Goal: Task Accomplishment & Management: Manage account settings

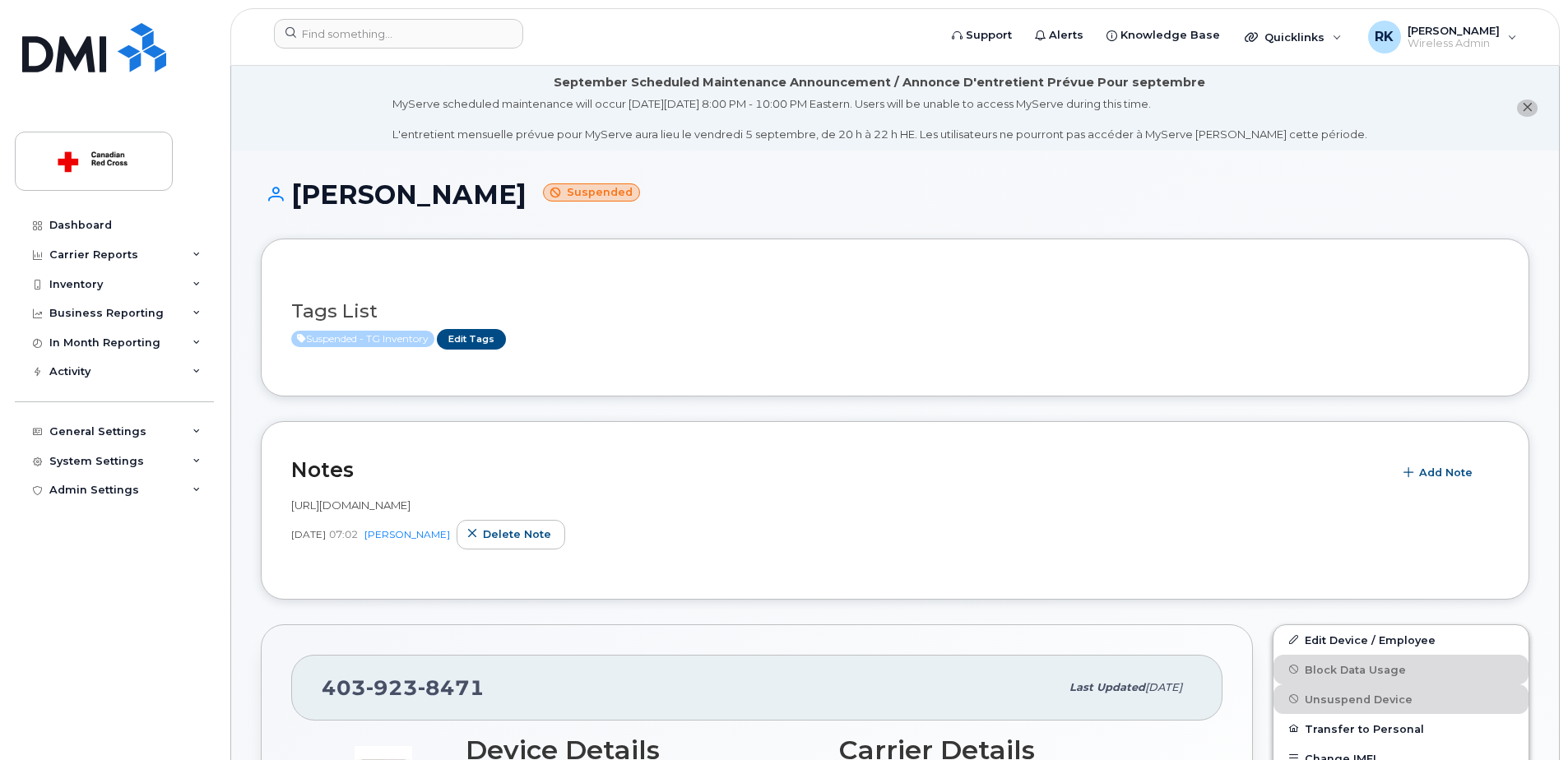
scroll to position [411, 0]
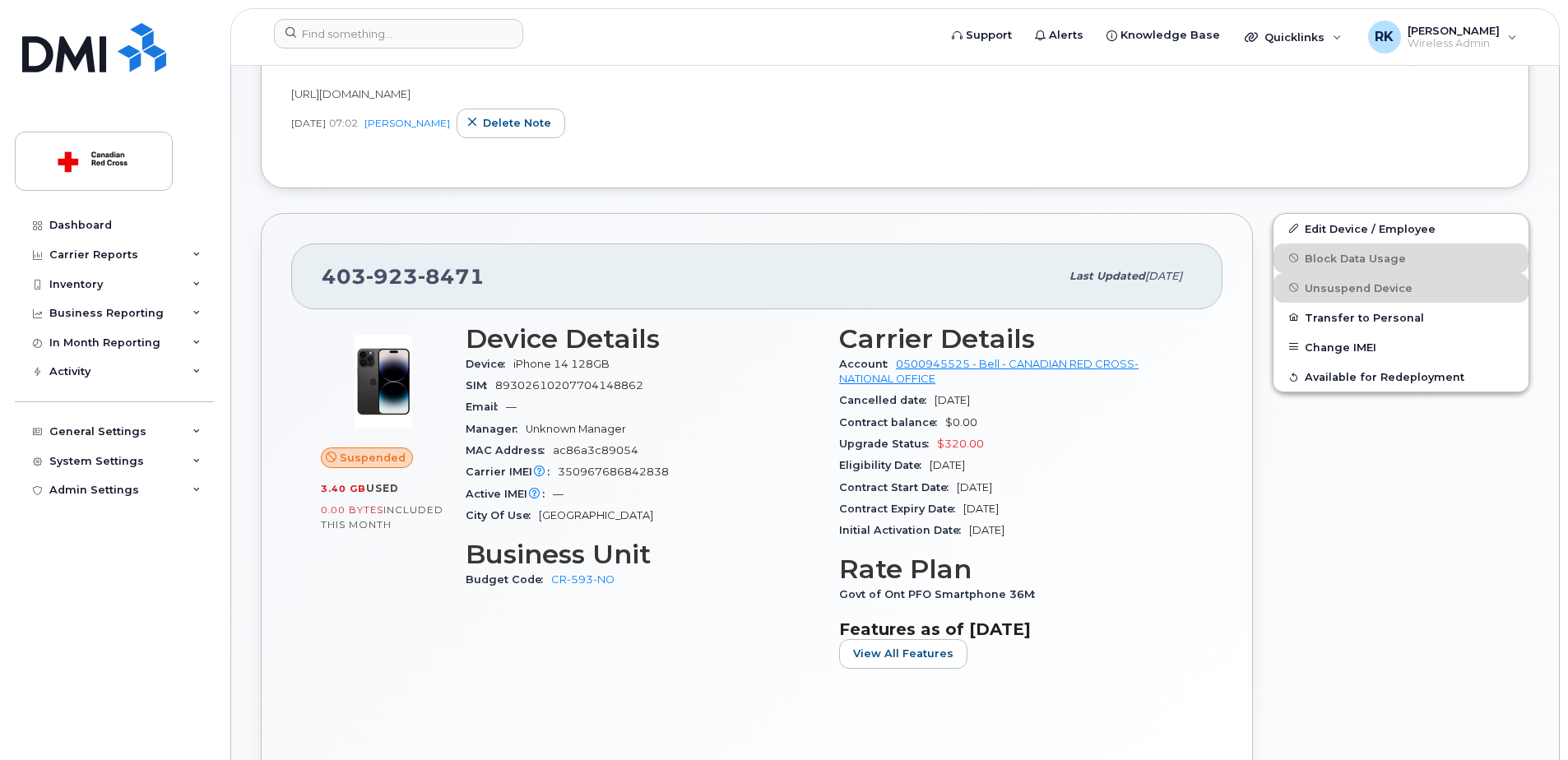
click at [382, 274] on span "923" at bounding box center [392, 276] width 52 height 25
copy span "[PHONE_NUMBER]"
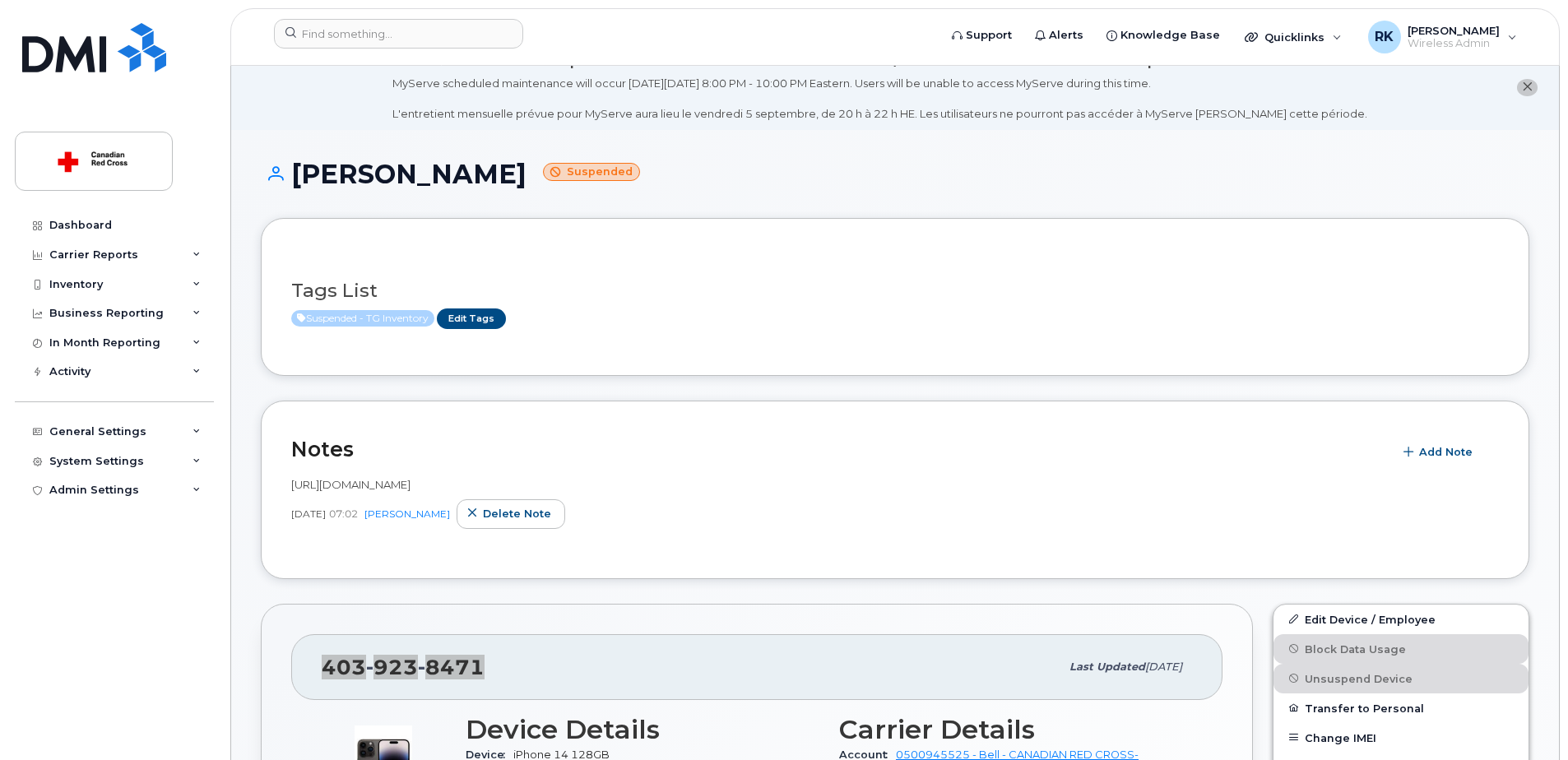
scroll to position [0, 0]
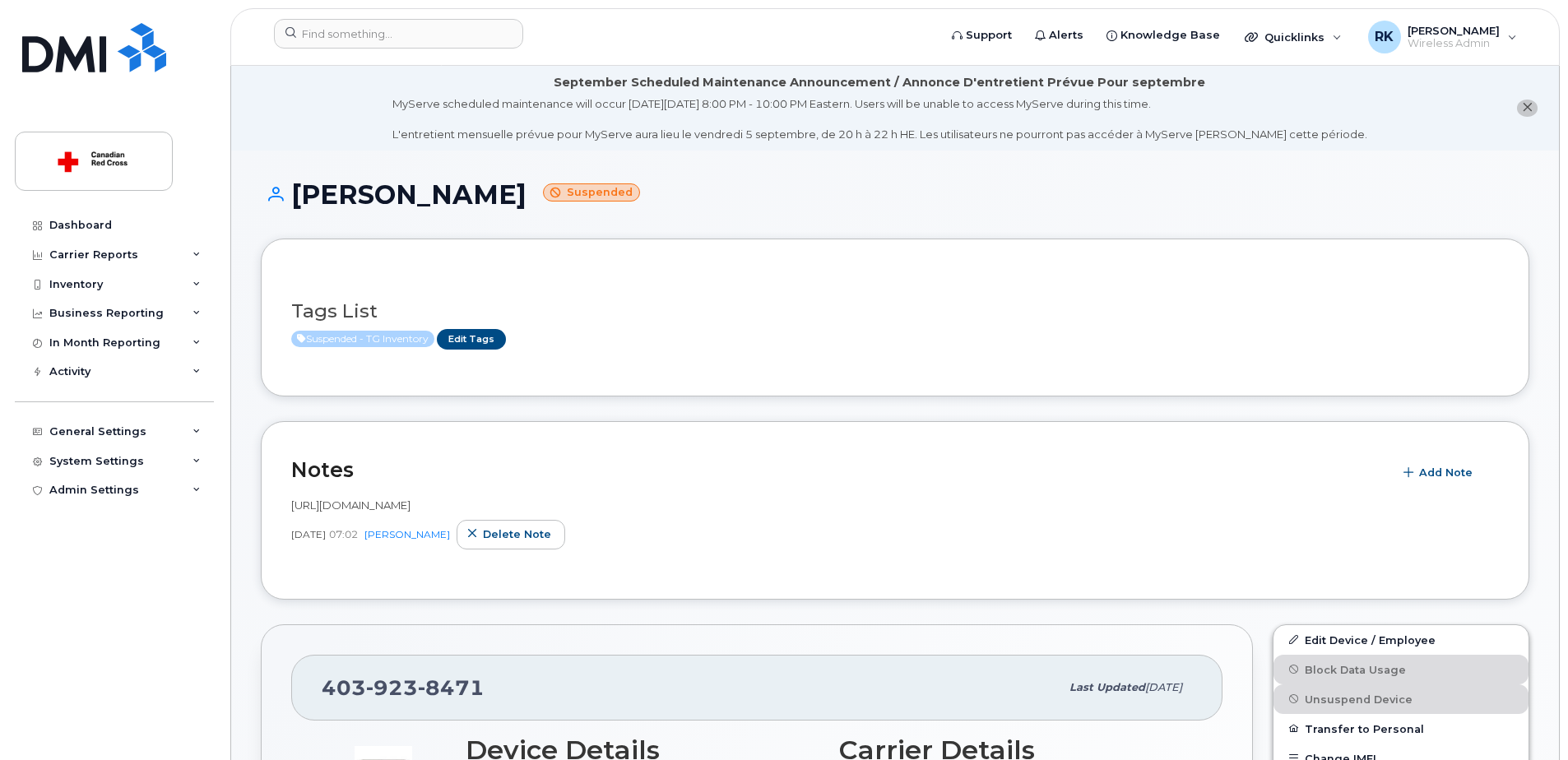
click at [343, 205] on h1 "[PERSON_NAME] Suspended" at bounding box center [895, 194] width 1268 height 29
copy h1 "[PERSON_NAME]"
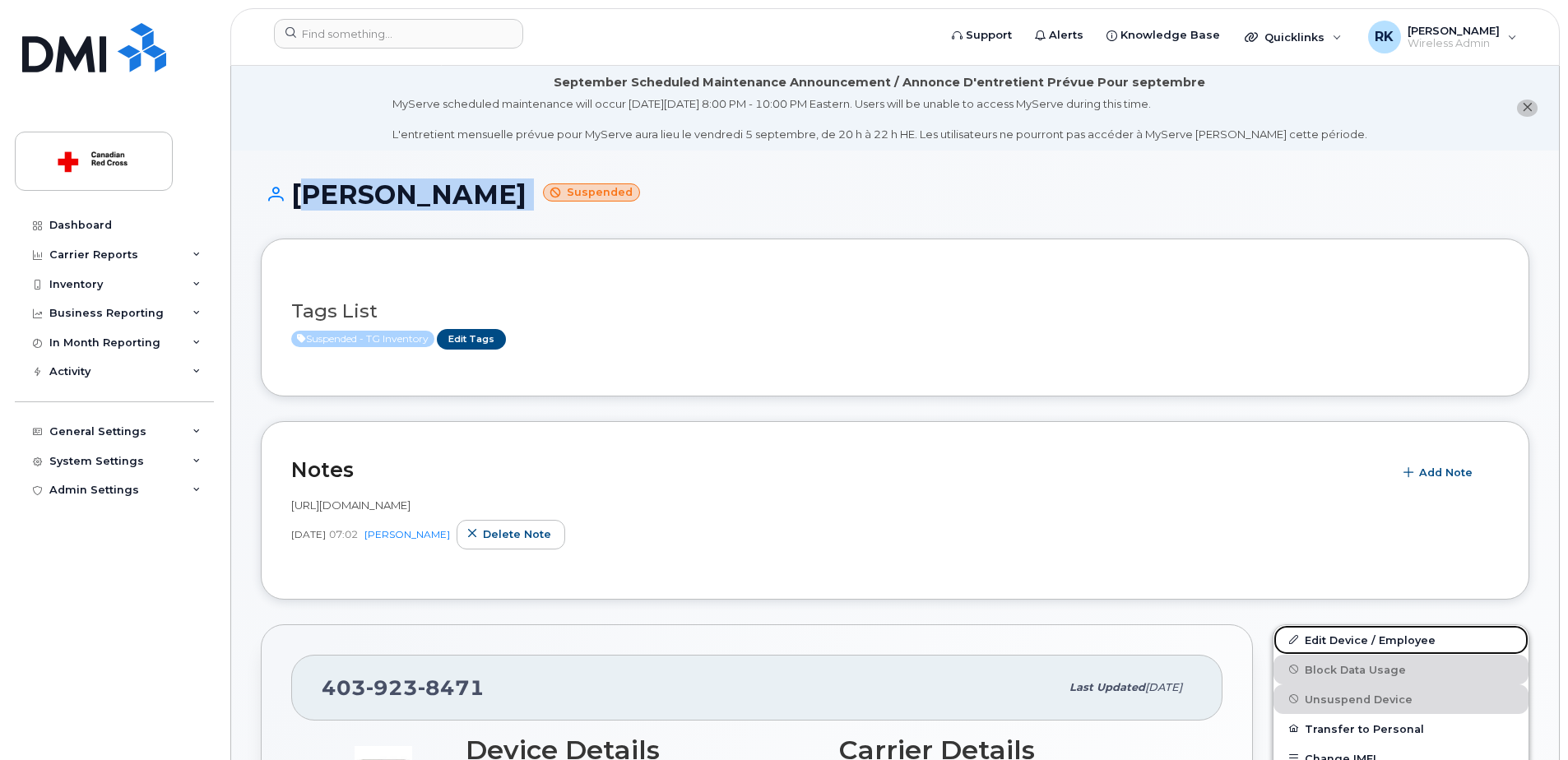
click at [1343, 640] on link "Edit Device / Employee" at bounding box center [1401, 639] width 255 height 29
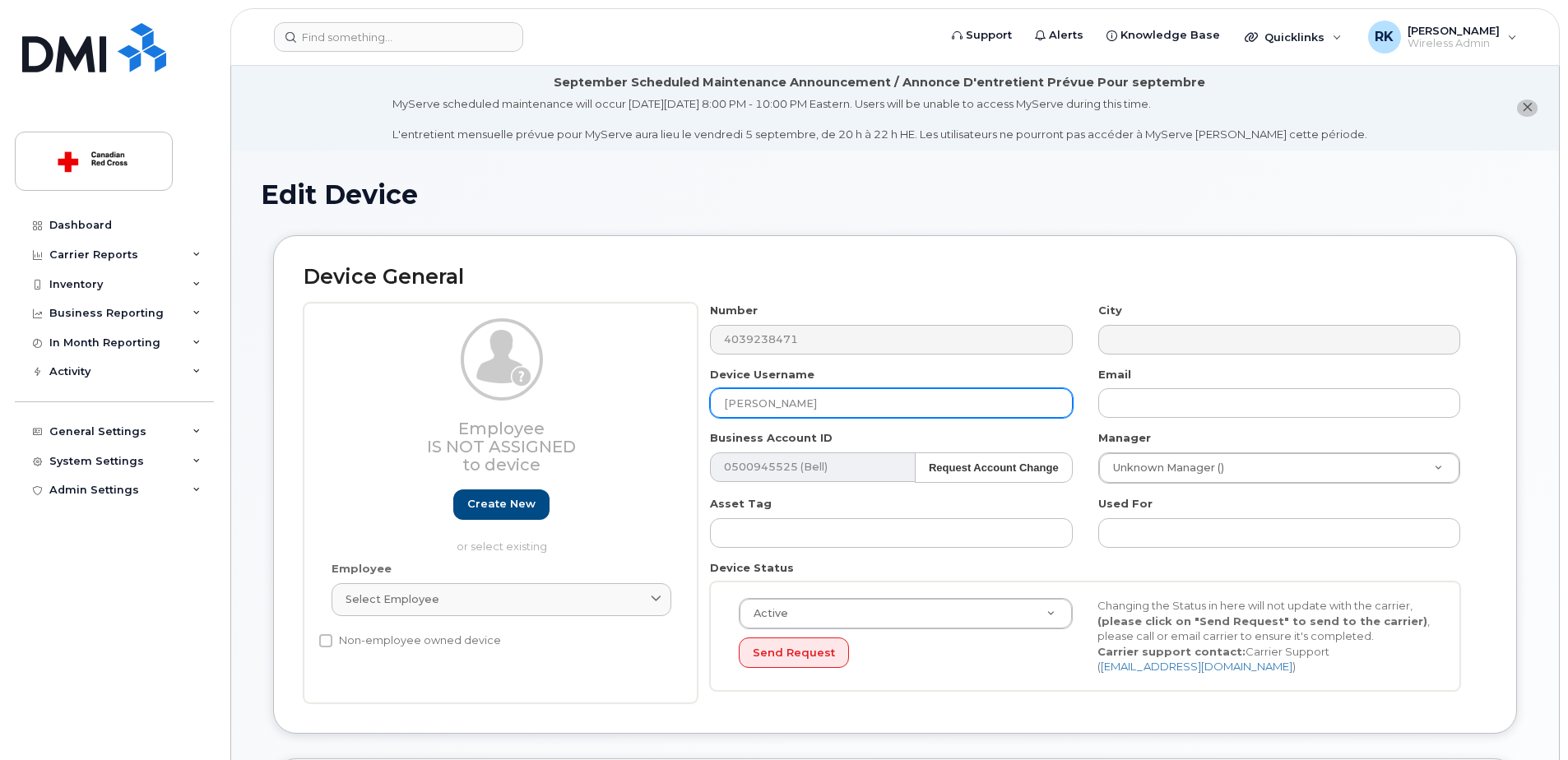
drag, startPoint x: 860, startPoint y: 402, endPoint x: 545, endPoint y: 424, distance: 315.8
click at [545, 424] on div "Employee Is not assigned to device Create new or select existing Employee Selec…" at bounding box center [895, 503] width 1183 height 400
paste input "Melanie Miller"
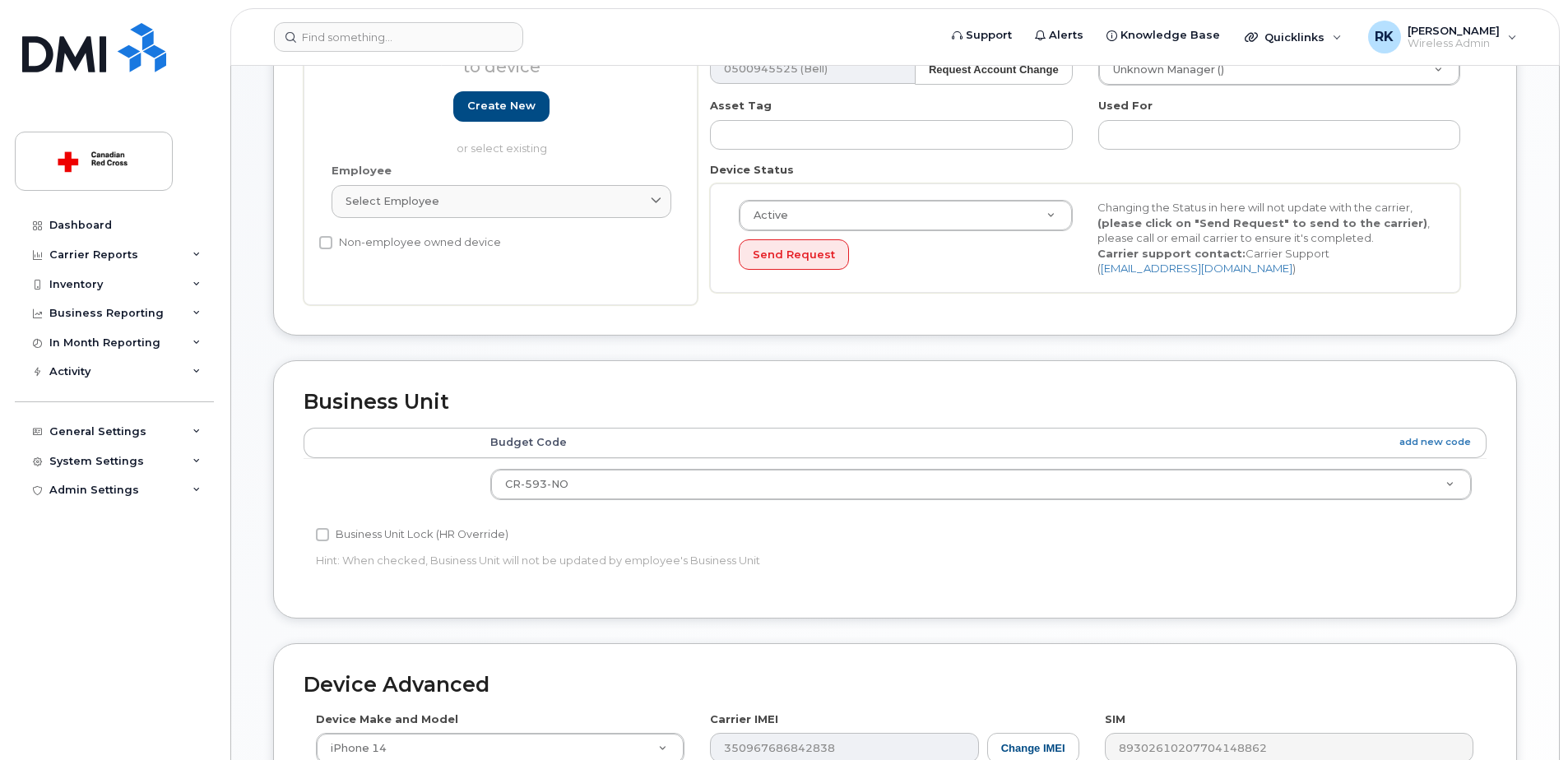
scroll to position [411, 0]
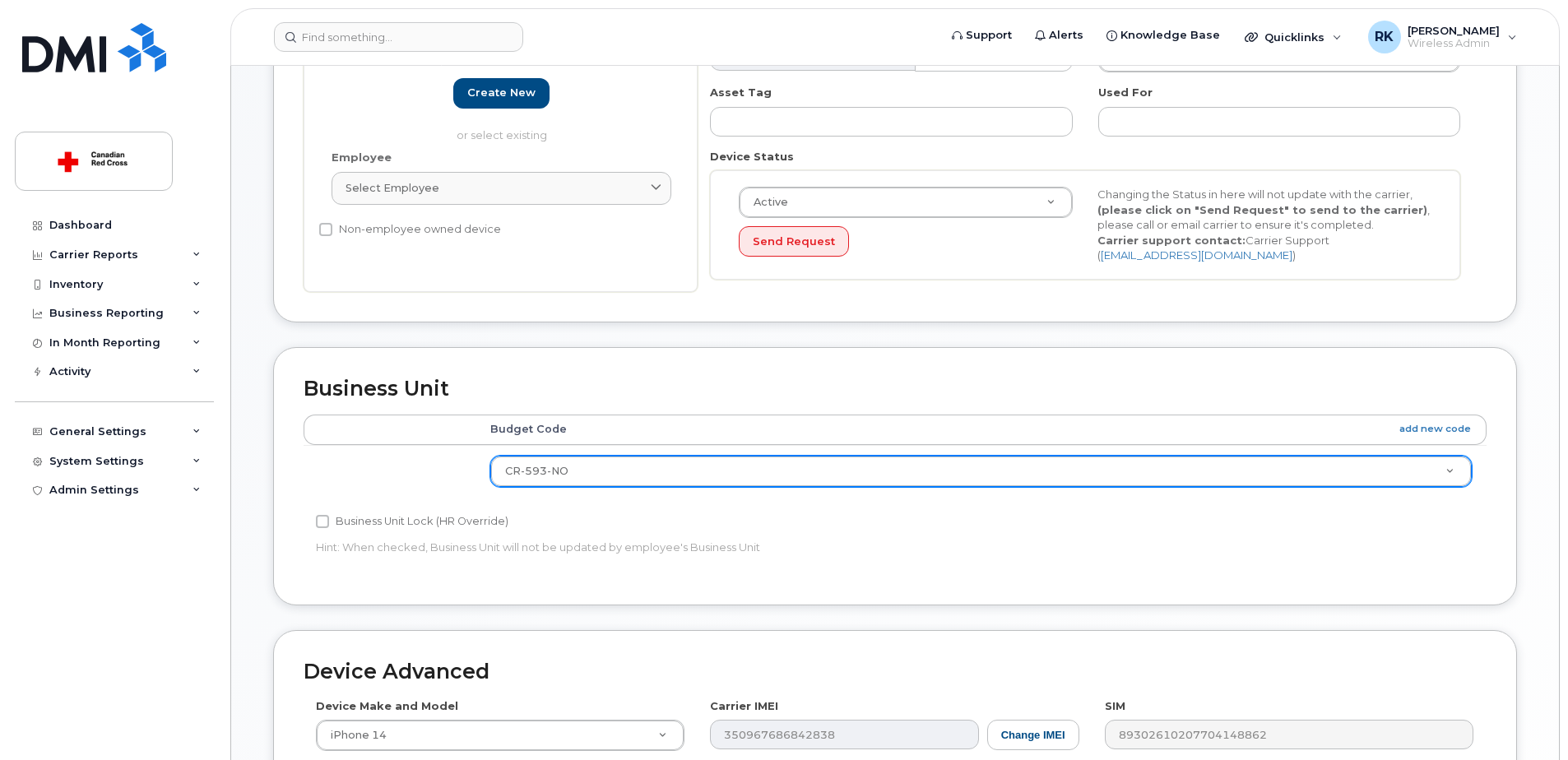
type input "[PERSON_NAME]"
drag, startPoint x: 571, startPoint y: 470, endPoint x: 525, endPoint y: 471, distance: 46.0
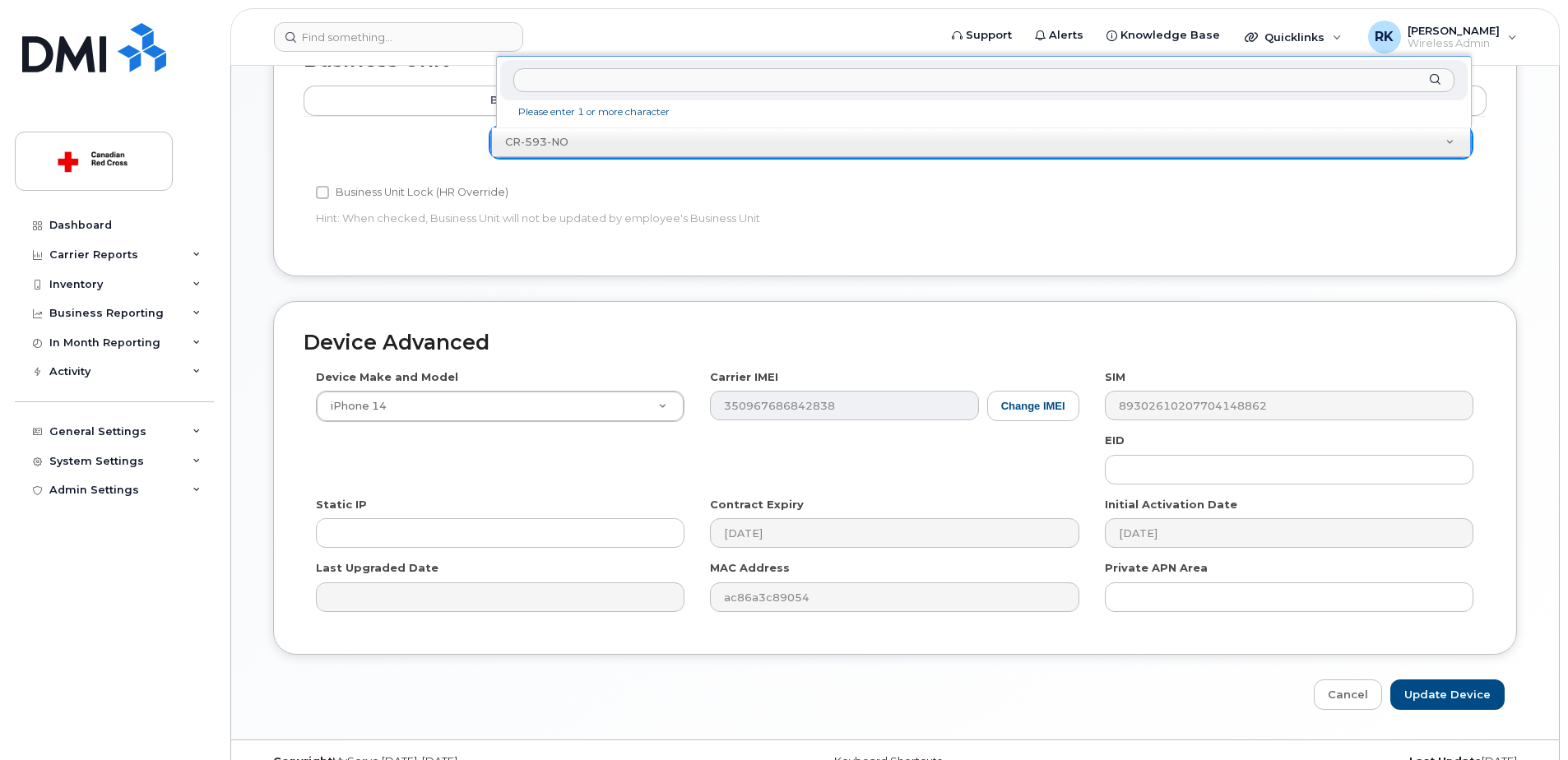
scroll to position [772, 0]
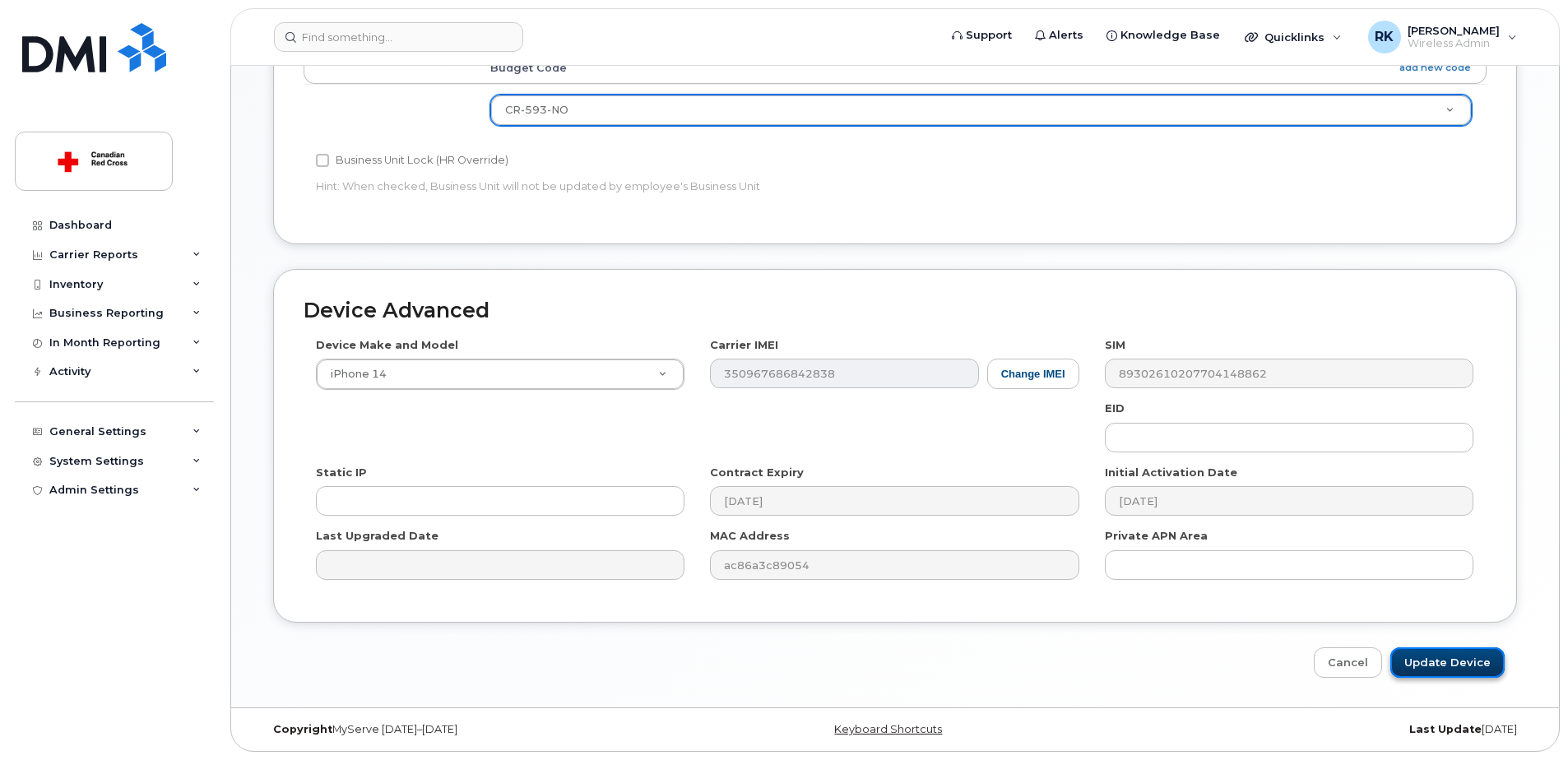
click at [1429, 660] on input "Update Device" at bounding box center [1448, 662] width 114 height 30
type input "Saving..."
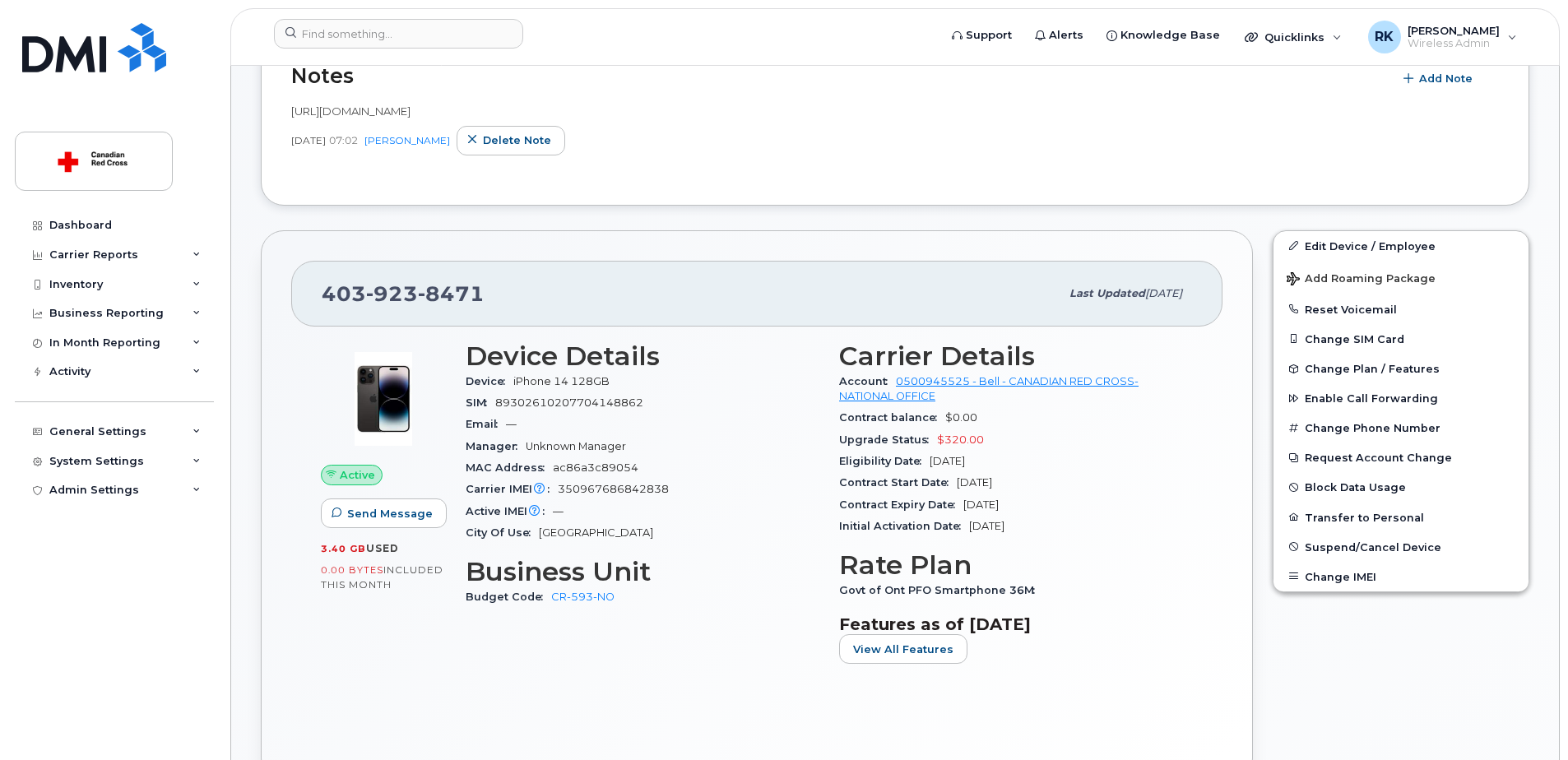
scroll to position [411, 0]
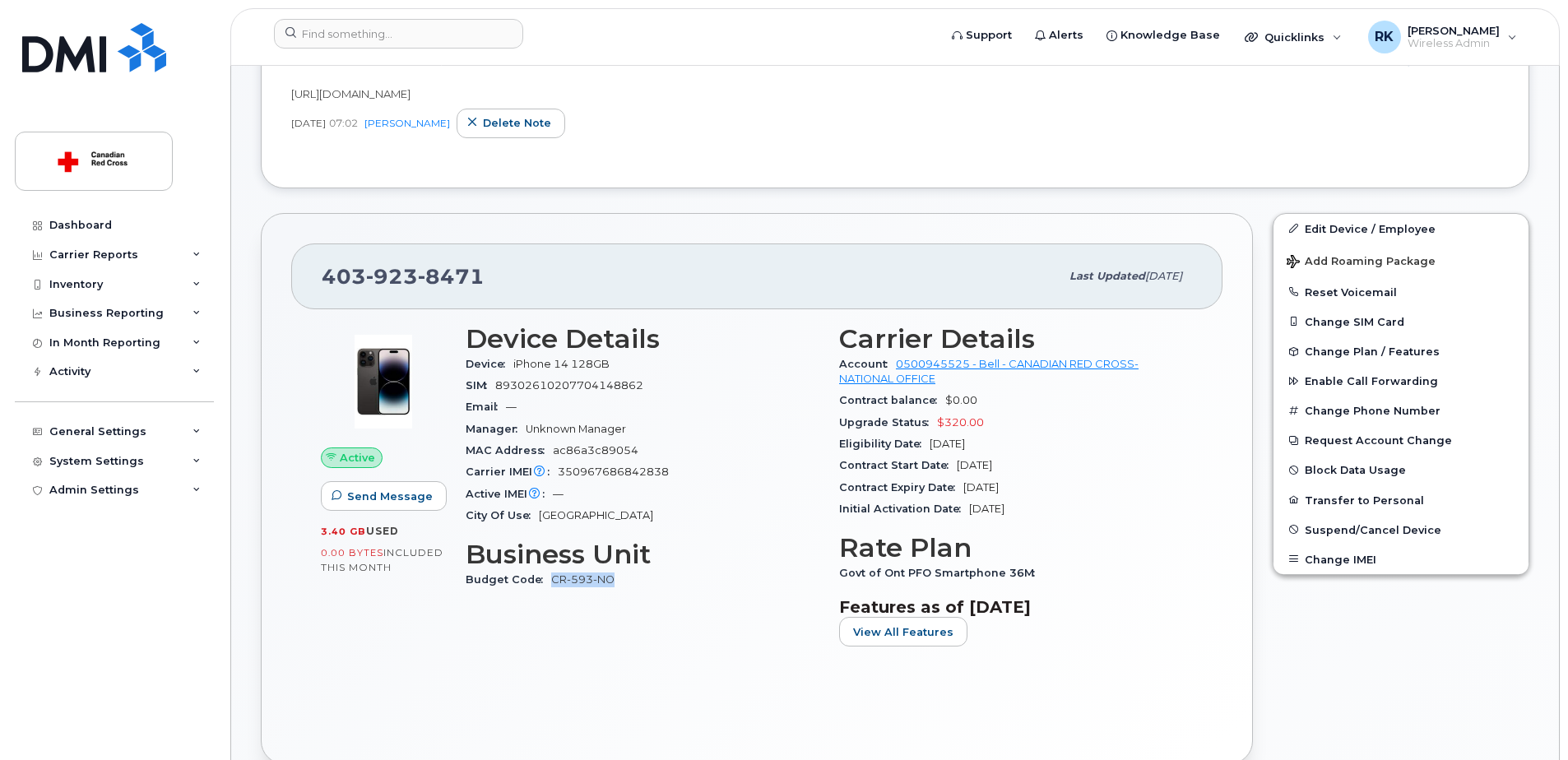
drag, startPoint x: 625, startPoint y: 584, endPoint x: 551, endPoint y: 580, distance: 74.1
click at [551, 580] on div "Budget Code CR-593-NO" at bounding box center [642, 580] width 354 height 21
copy link "CR-593-NO"
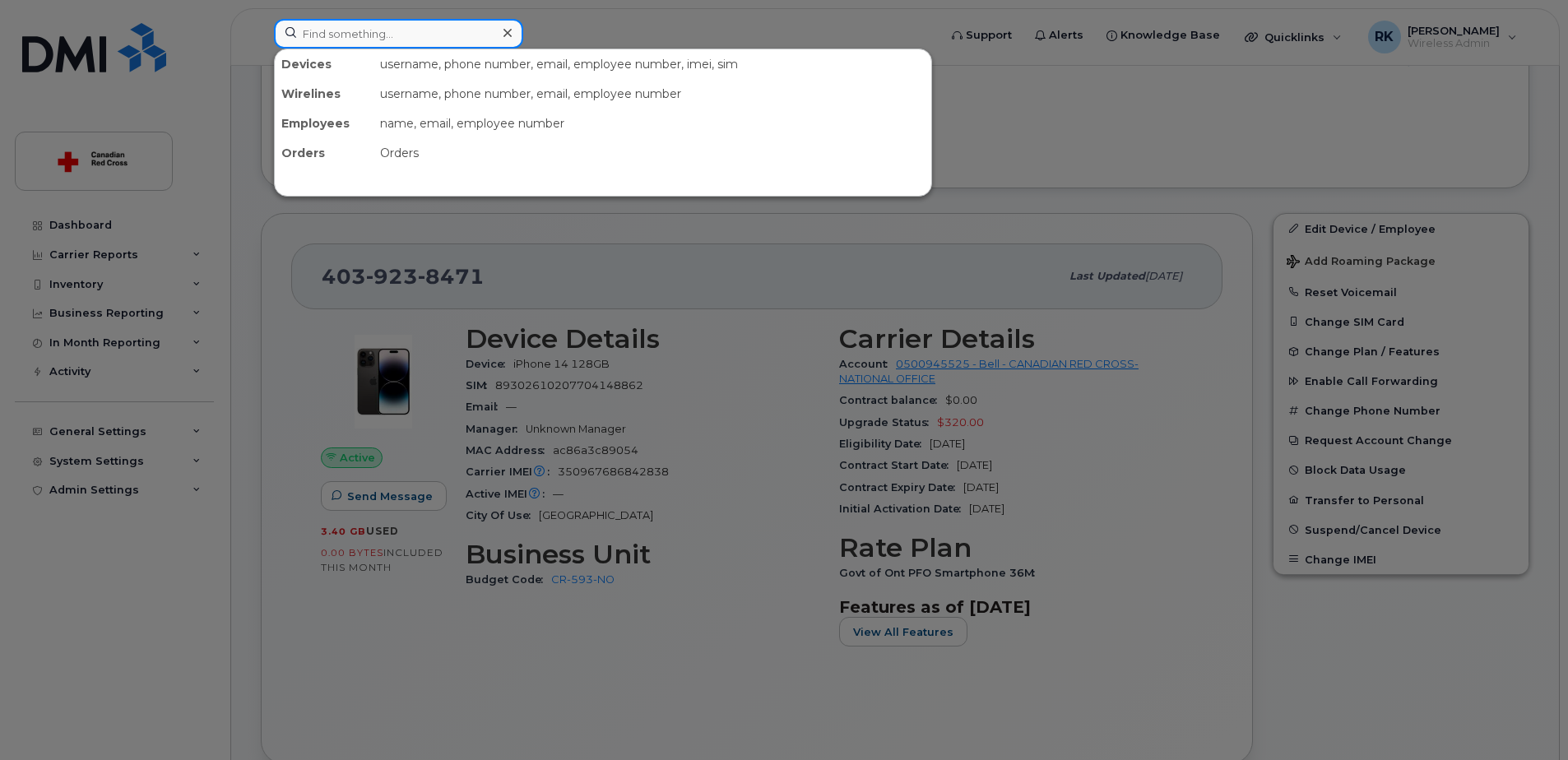
click at [434, 36] on input at bounding box center [398, 33] width 250 height 29
paste input "289-325-4177"
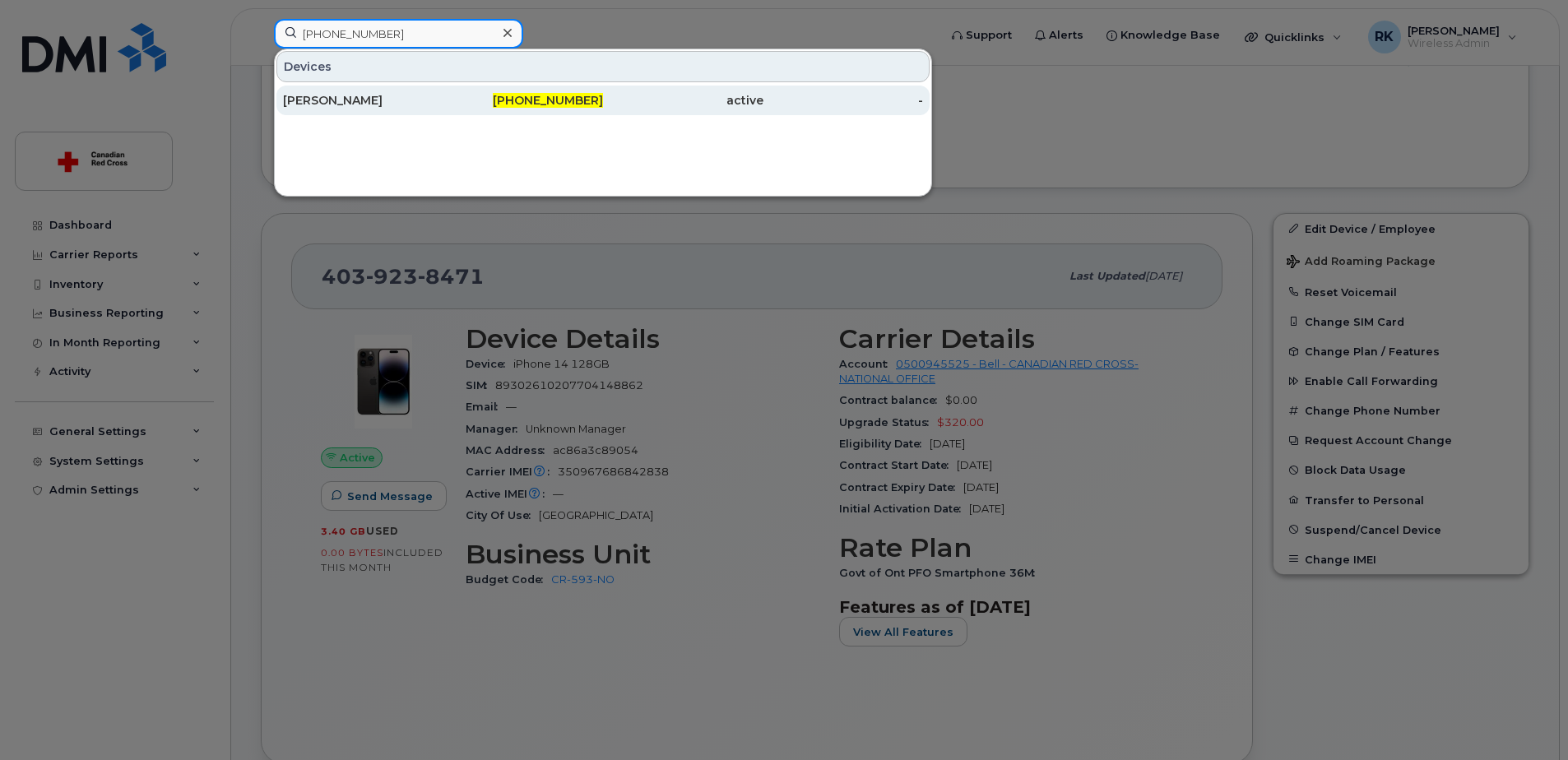
type input "289-325-4177"
click at [484, 90] on div "289-325-4177" at bounding box center [523, 100] width 160 height 29
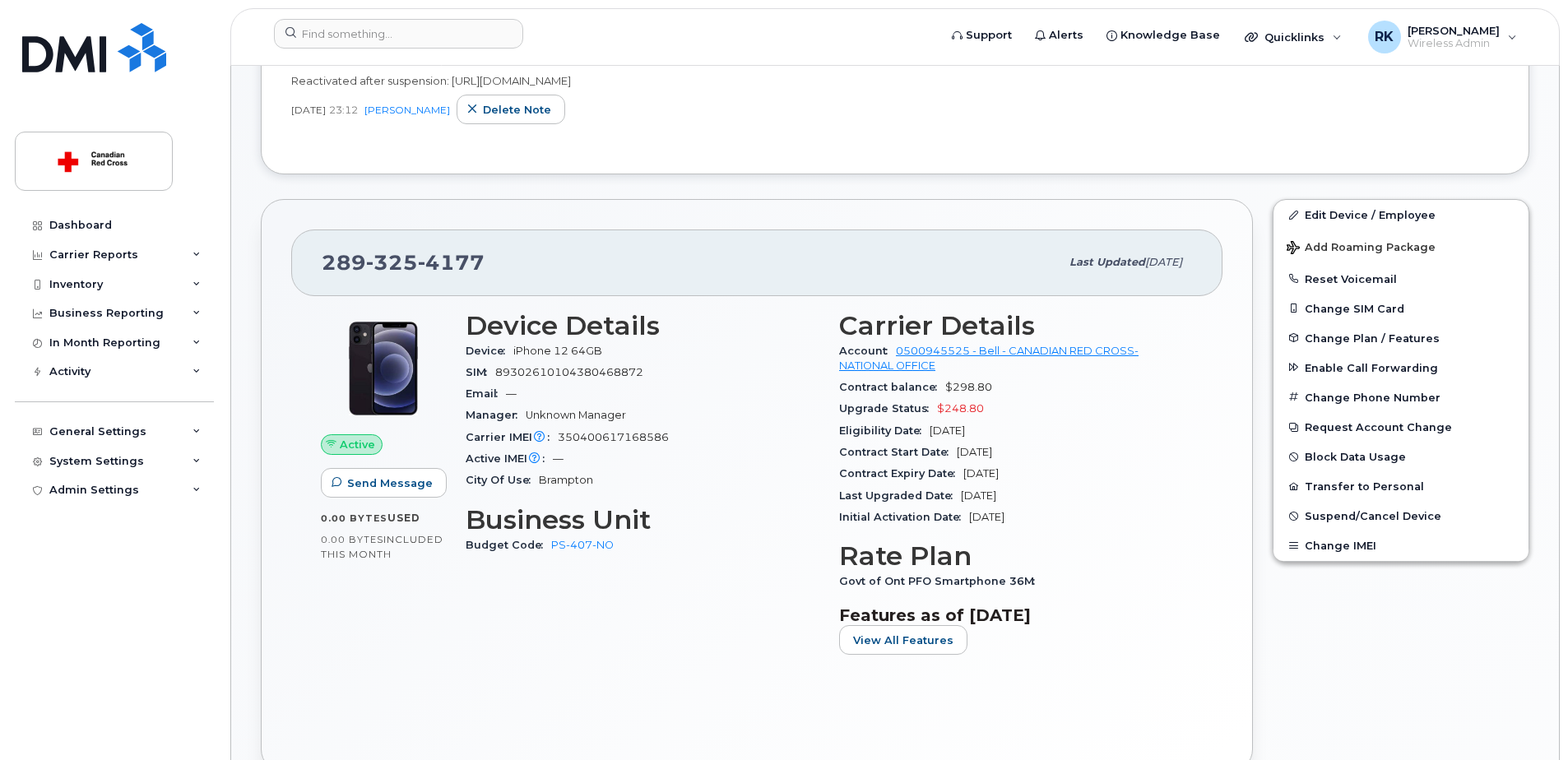
scroll to position [494, 0]
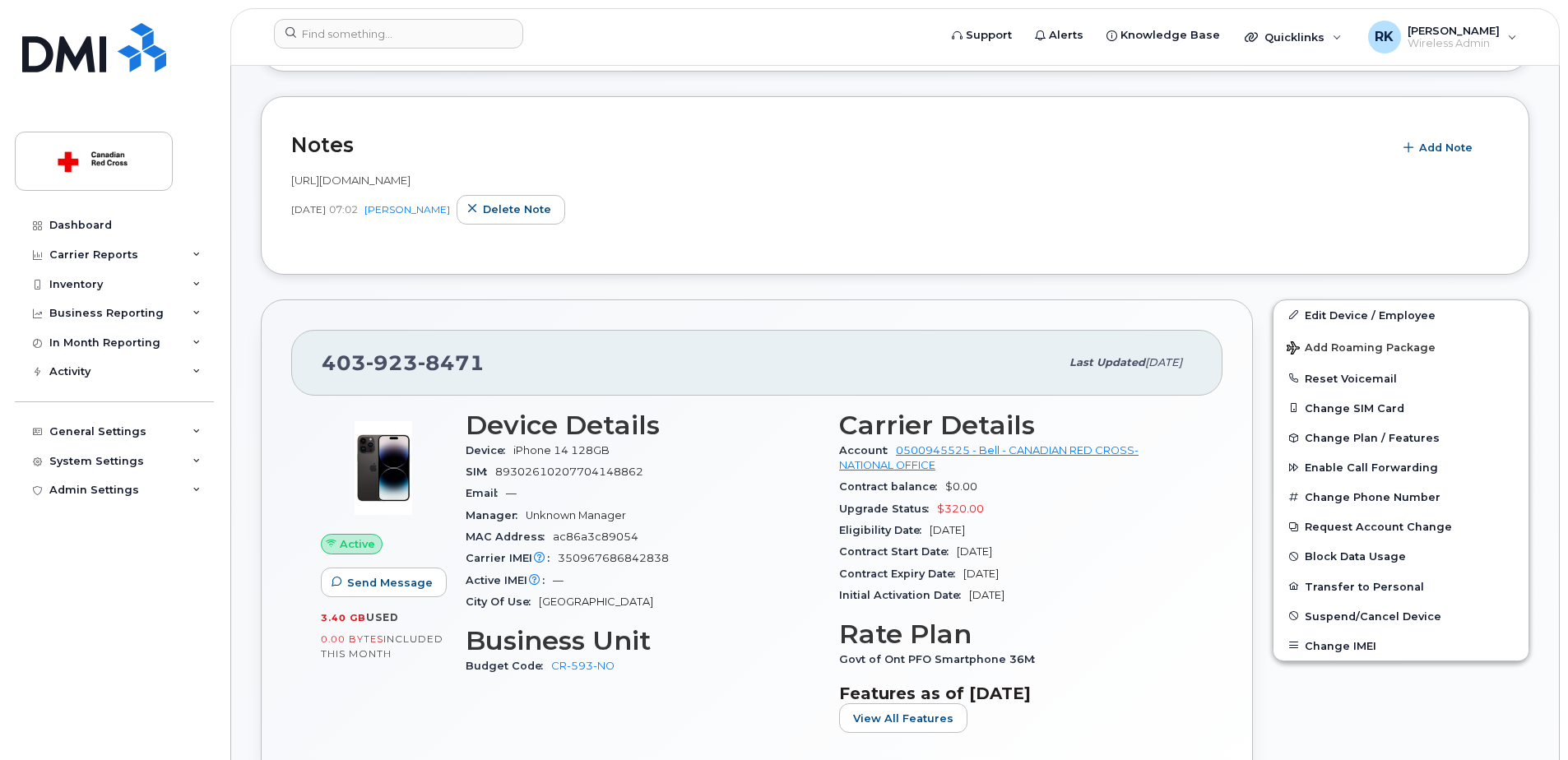
scroll to position [329, 0]
